Goal: Task Accomplishment & Management: Manage account settings

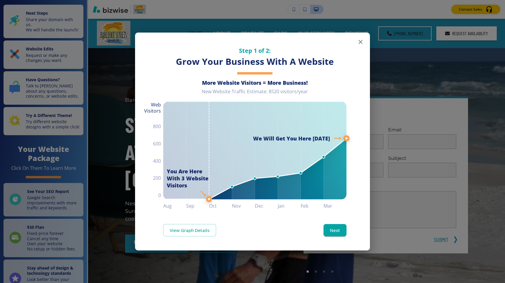
click at [356, 42] on button "button" at bounding box center [361, 42] width 12 height 12
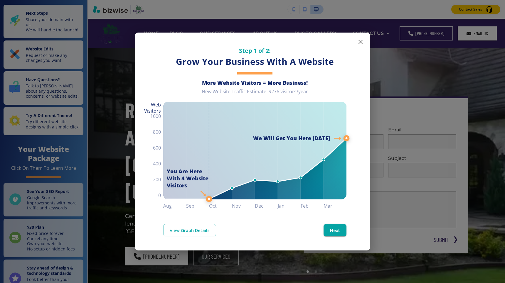
click at [362, 44] on icon "button" at bounding box center [360, 41] width 7 height 7
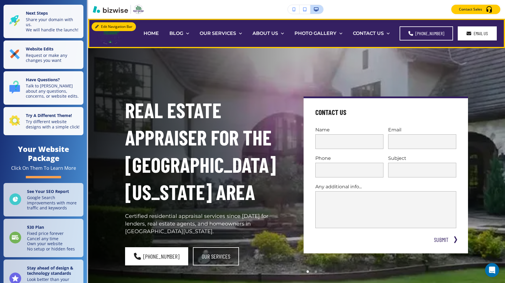
click at [103, 26] on button "Edit Navigation Bar" at bounding box center [114, 26] width 44 height 9
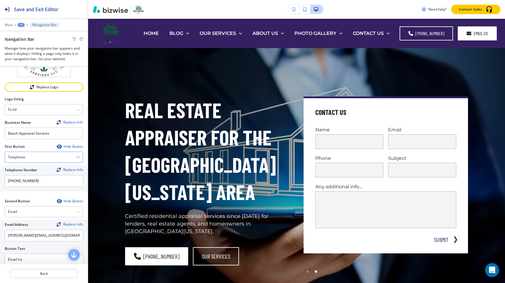
scroll to position [235, 0]
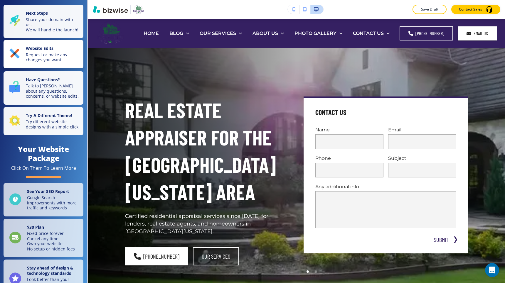
click at [56, 46] on p "Website Edits" at bounding box center [53, 49] width 54 height 6
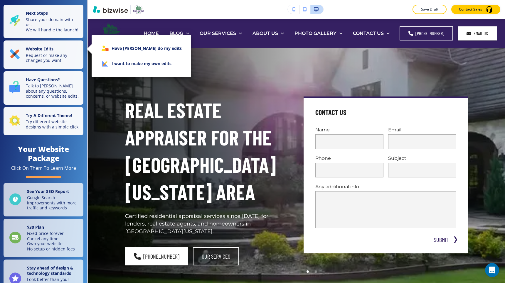
click at [131, 60] on li "I want to make my own edits" at bounding box center [141, 63] width 90 height 15
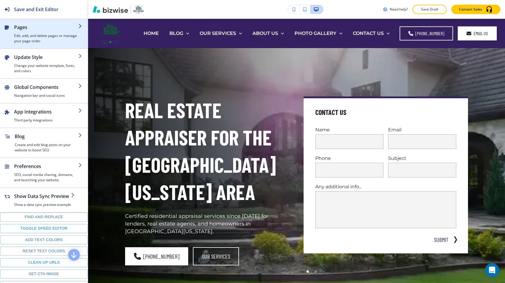
click at [45, 41] on h4 "Edit, add, and delete pages or manage your page order" at bounding box center [46, 38] width 64 height 11
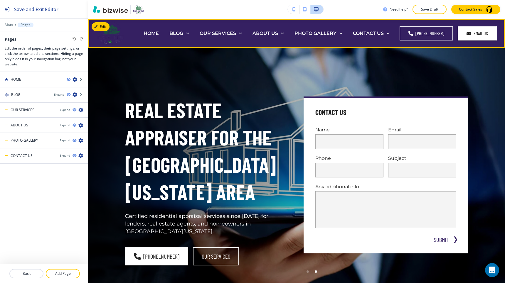
click at [102, 26] on button "Edit" at bounding box center [101, 26] width 18 height 9
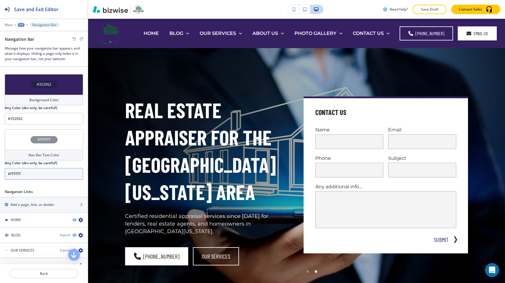
scroll to position [230, 0]
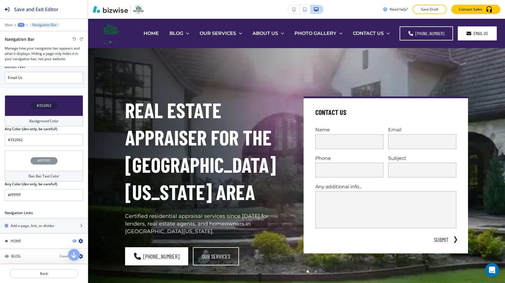
click at [44, 108] on h4 "#352062" at bounding box center [44, 105] width 15 height 5
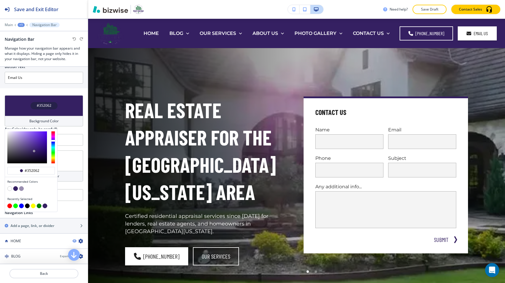
click at [10, 187] on button "button" at bounding box center [9, 188] width 5 height 5
type input "#FFFFFF"
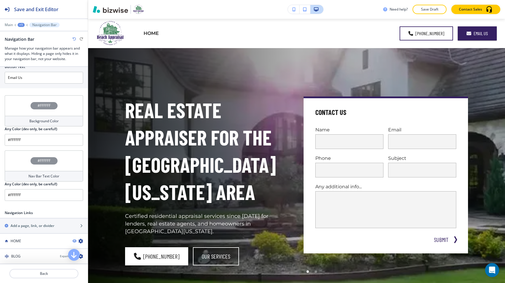
click at [55, 159] on div "#FFFFFF" at bounding box center [44, 160] width 27 height 7
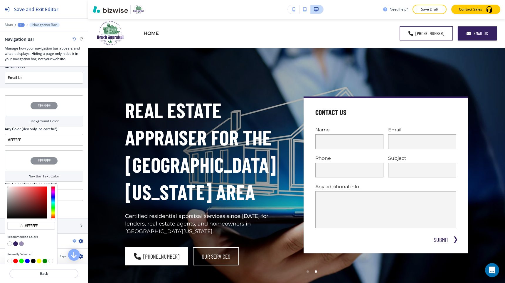
click at [16, 243] on button "button" at bounding box center [15, 244] width 5 height 5
type input "#352062"
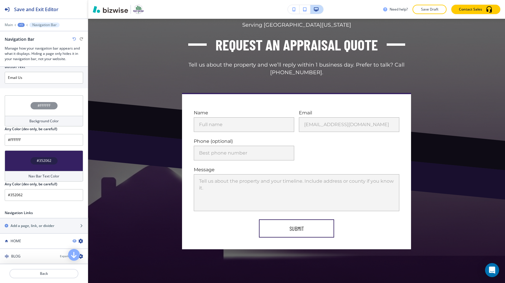
scroll to position [2155, 0]
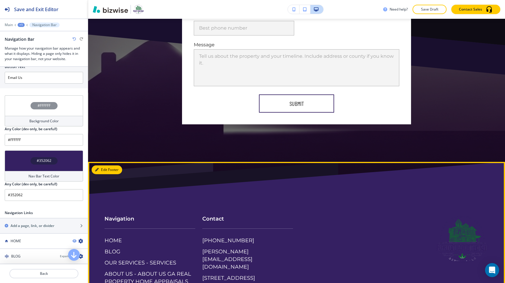
click at [105, 166] on button "Edit Footer" at bounding box center [107, 170] width 31 height 9
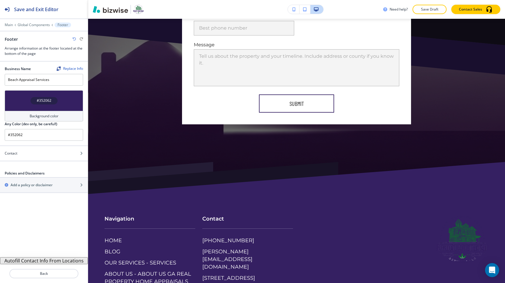
click at [53, 106] on div "#352062" at bounding box center [44, 100] width 78 height 21
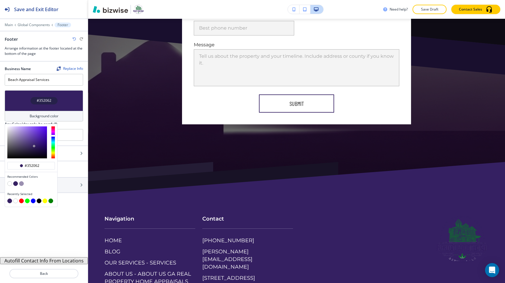
click at [10, 184] on button "button" at bounding box center [9, 183] width 5 height 5
type input "#FFFFFF"
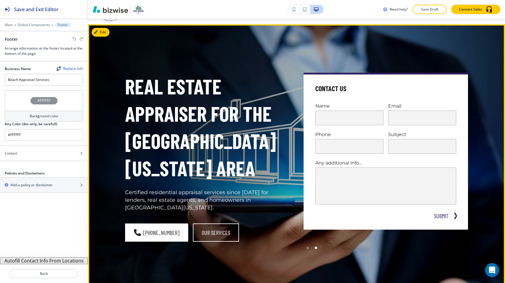
scroll to position [0, 0]
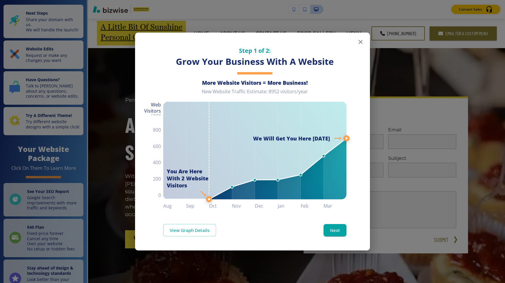
click at [365, 42] on button "button" at bounding box center [361, 42] width 12 height 12
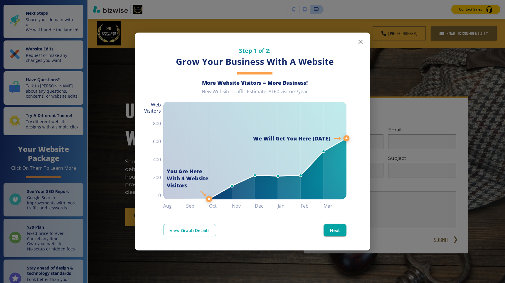
click at [361, 41] on icon "button" at bounding box center [360, 41] width 7 height 7
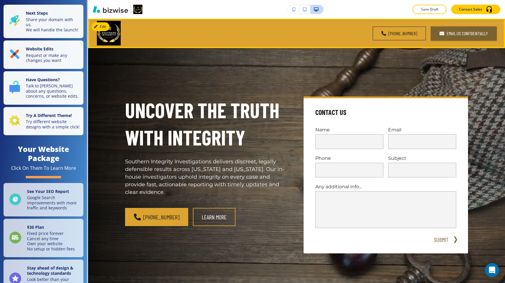
click at [97, 25] on icon "button" at bounding box center [96, 27] width 4 height 4
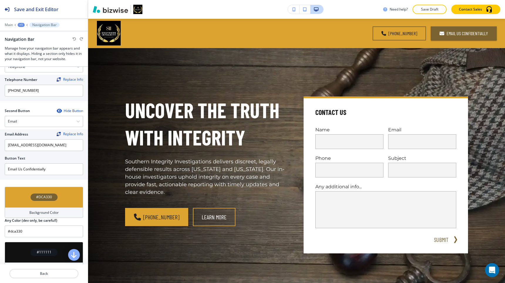
scroll to position [268, 0]
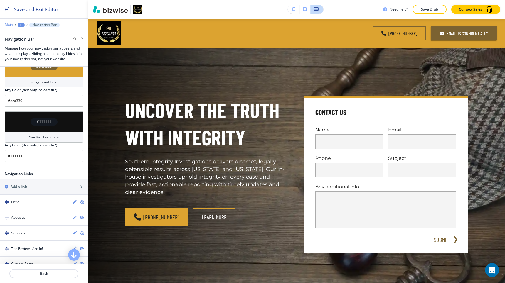
click at [9, 25] on p "Main" at bounding box center [9, 25] width 8 height 4
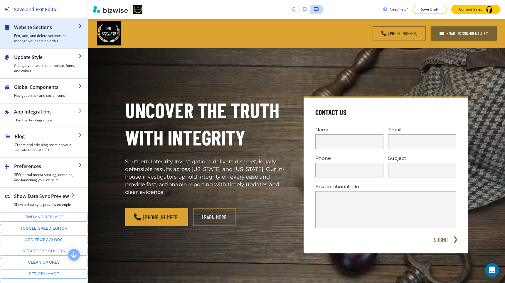
click at [57, 34] on h4 "Edit, add, and delete sections or manage your section order" at bounding box center [46, 38] width 64 height 11
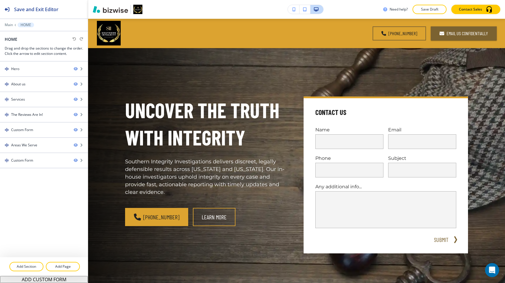
click at [13, 25] on div "Main HOME" at bounding box center [44, 25] width 78 height 5
click at [11, 25] on p "Main" at bounding box center [9, 25] width 8 height 4
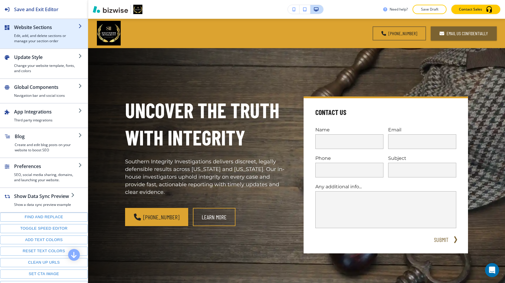
click at [31, 29] on h2 "Website Sections" at bounding box center [46, 27] width 64 height 7
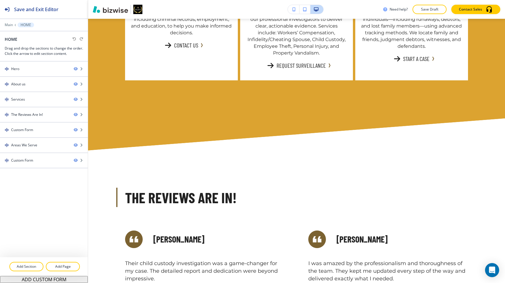
scroll to position [680, 0]
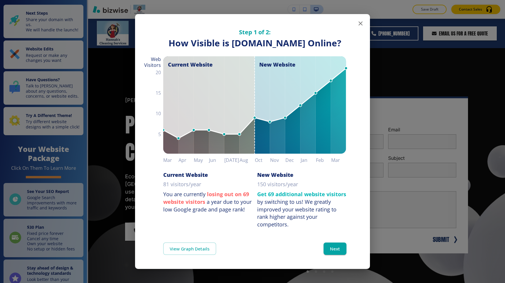
click at [360, 20] on icon "button" at bounding box center [360, 23] width 7 height 7
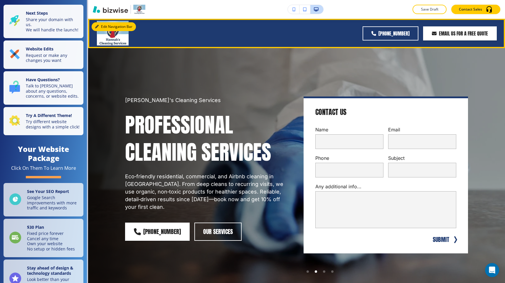
click at [102, 25] on button "Edit Navigation Bar" at bounding box center [114, 26] width 44 height 9
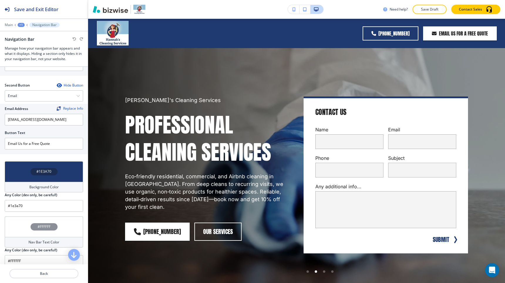
scroll to position [229, 0]
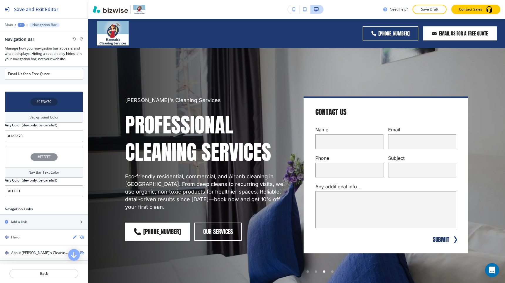
click at [48, 96] on div "#1E3A70" at bounding box center [44, 102] width 78 height 21
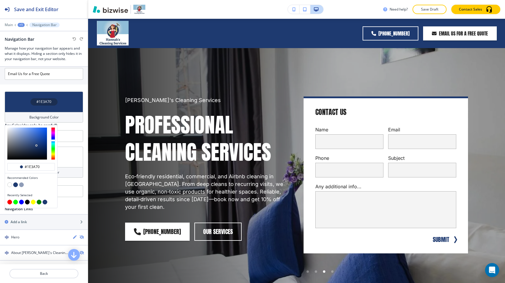
click at [9, 186] on button "button" at bounding box center [9, 185] width 5 height 5
type input "#FFFFFF"
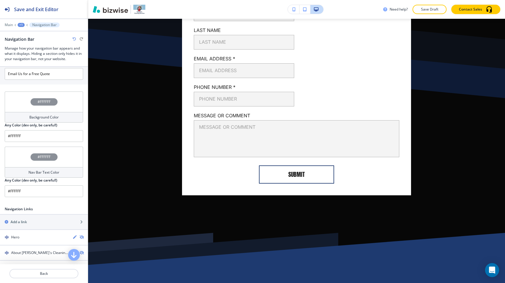
scroll to position [3170, 0]
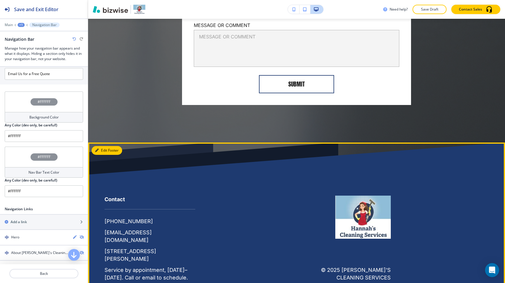
click at [101, 146] on button "Edit Footer" at bounding box center [107, 150] width 31 height 9
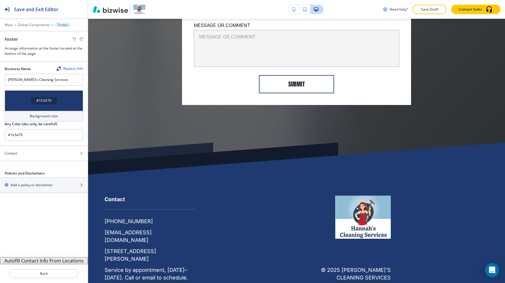
click at [54, 109] on div "#1E3A70" at bounding box center [44, 100] width 78 height 21
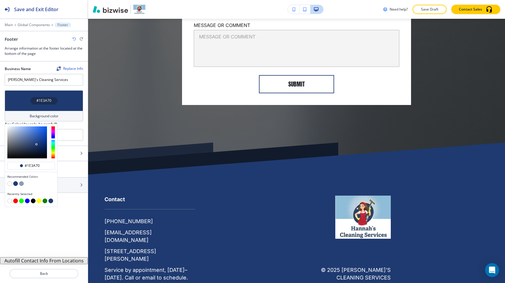
click at [10, 185] on button "button" at bounding box center [9, 183] width 5 height 5
type input "#FFFFFF"
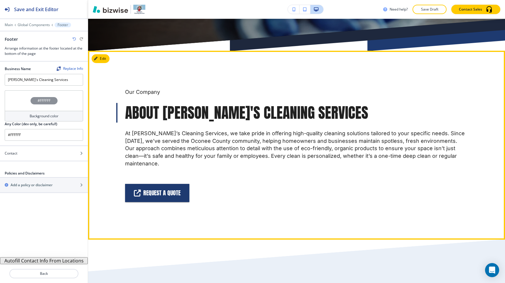
scroll to position [0, 0]
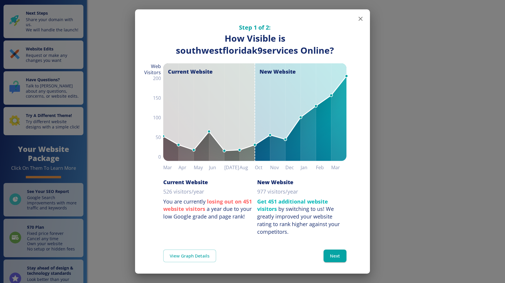
click at [360, 17] on icon "button" at bounding box center [360, 18] width 7 height 7
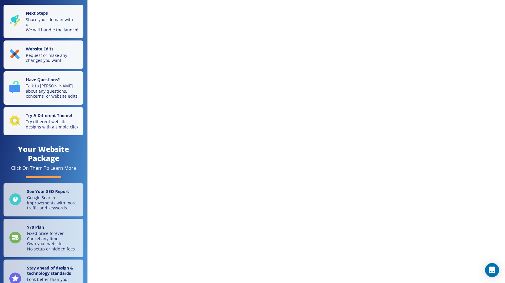
scroll to position [97, 0]
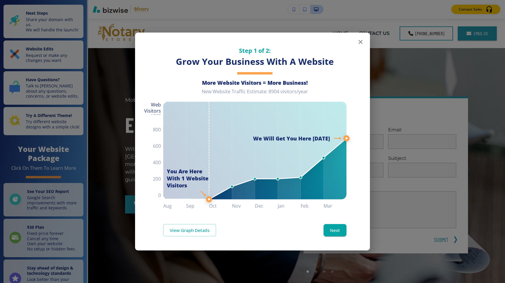
click at [357, 43] on button "button" at bounding box center [361, 42] width 12 height 12
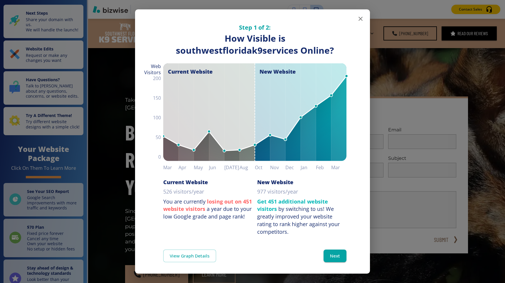
click at [363, 20] on icon "button" at bounding box center [360, 18] width 7 height 7
